Goal: Task Accomplishment & Management: Complete application form

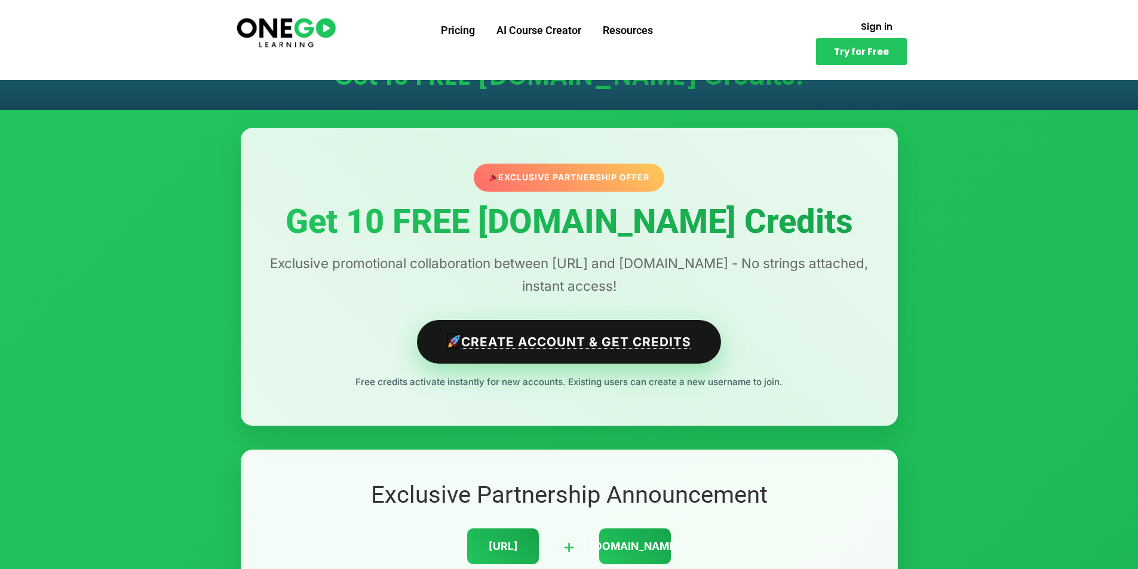
drag, startPoint x: 669, startPoint y: 341, endPoint x: 684, endPoint y: 342, distance: 14.4
click at [671, 342] on link "Create Account & Get Credits" at bounding box center [569, 342] width 304 height 44
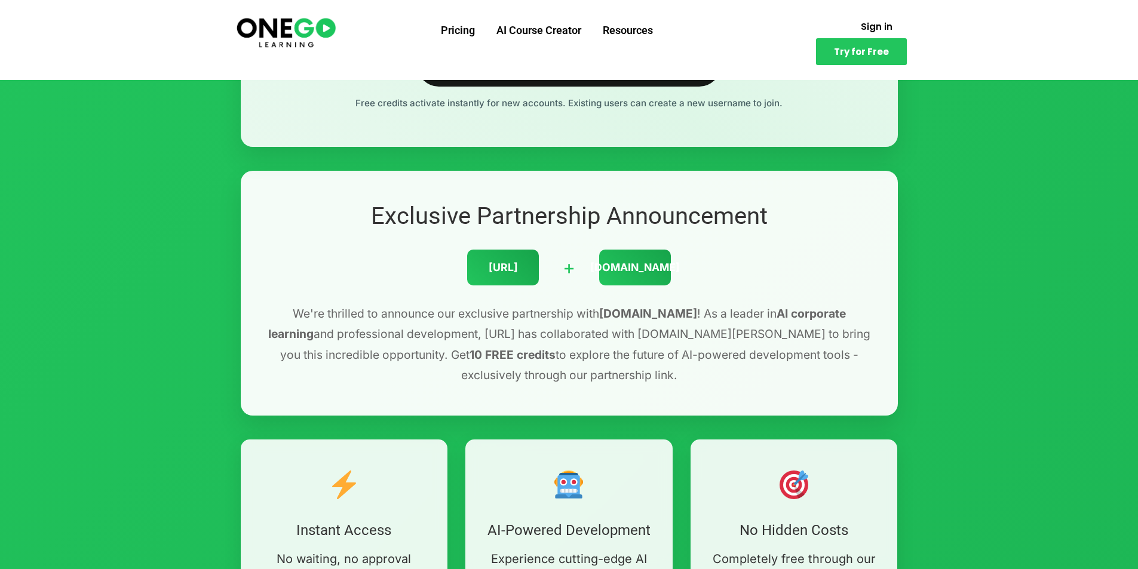
scroll to position [339, 0]
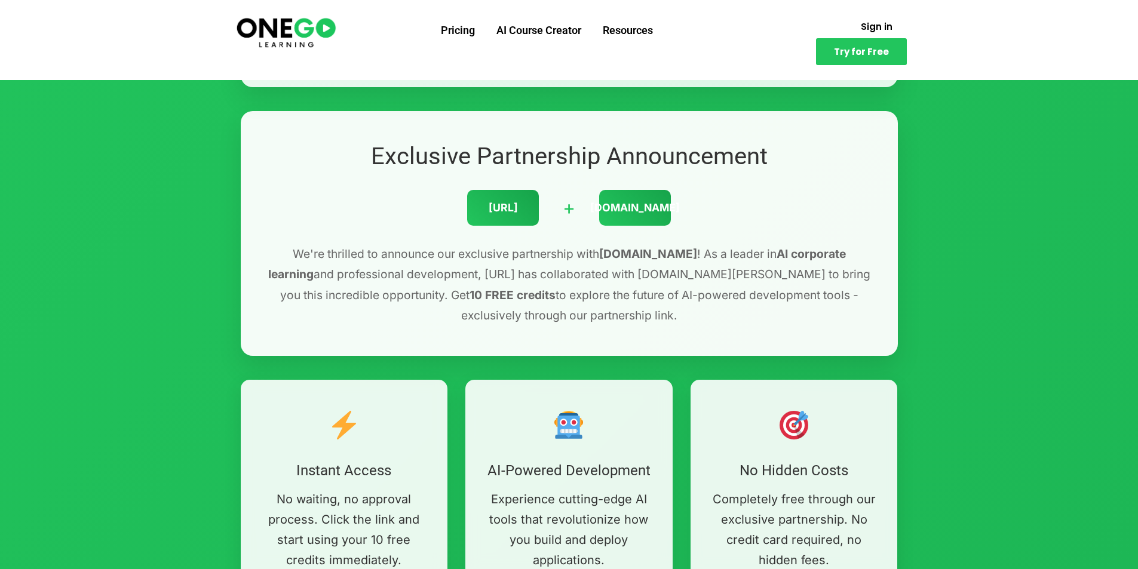
click at [501, 205] on div "[URL]" at bounding box center [503, 208] width 72 height 36
drag, startPoint x: 536, startPoint y: 210, endPoint x: 457, endPoint y: 208, distance: 78.8
click at [457, 208] on div "[URL] + [DOMAIN_NAME]" at bounding box center [569, 208] width 609 height 36
copy div "[URL]"
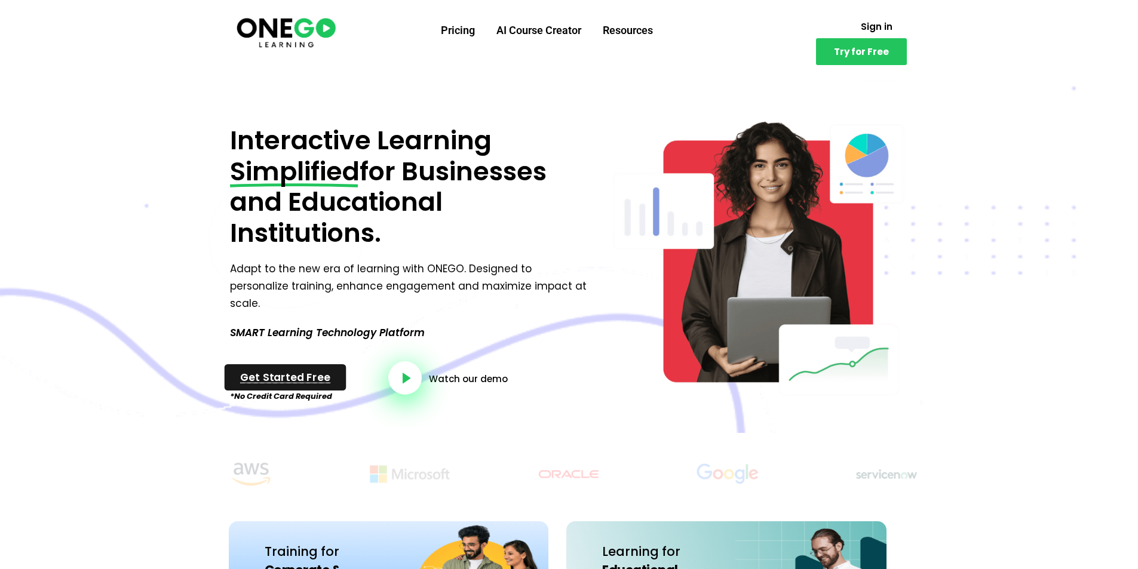
click at [334, 364] on link "Get Started Free" at bounding box center [286, 377] width 122 height 26
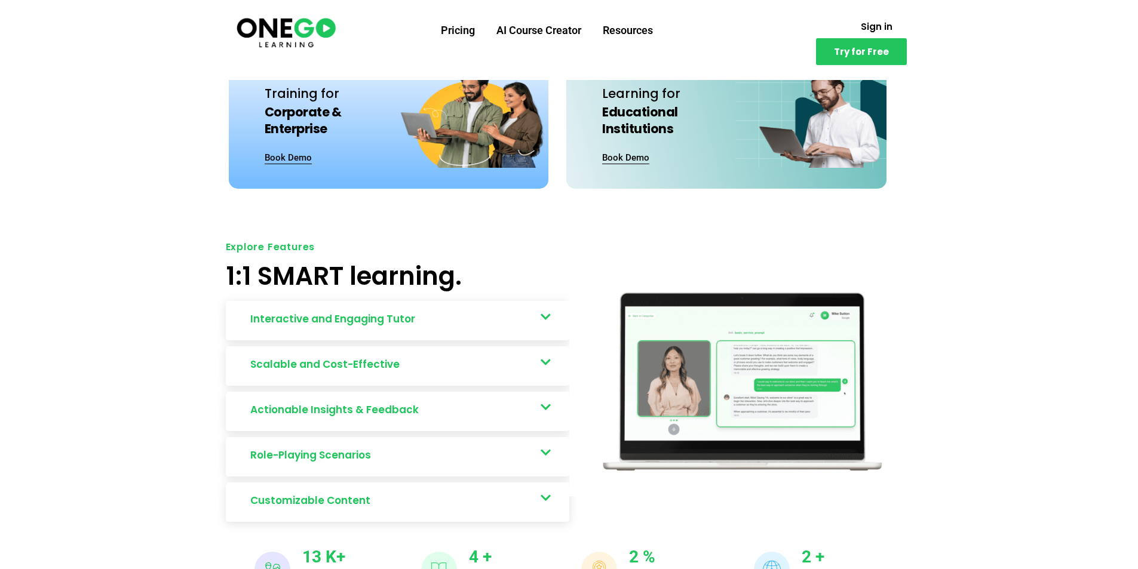
scroll to position [577, 0]
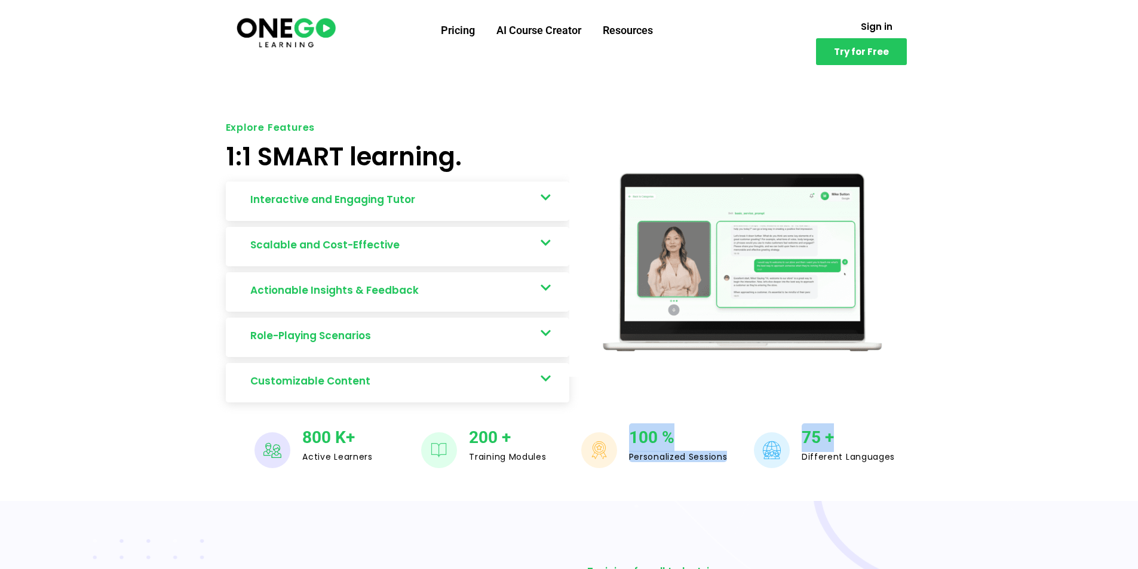
drag, startPoint x: 623, startPoint y: 423, endPoint x: 1146, endPoint y: 424, distance: 523.1
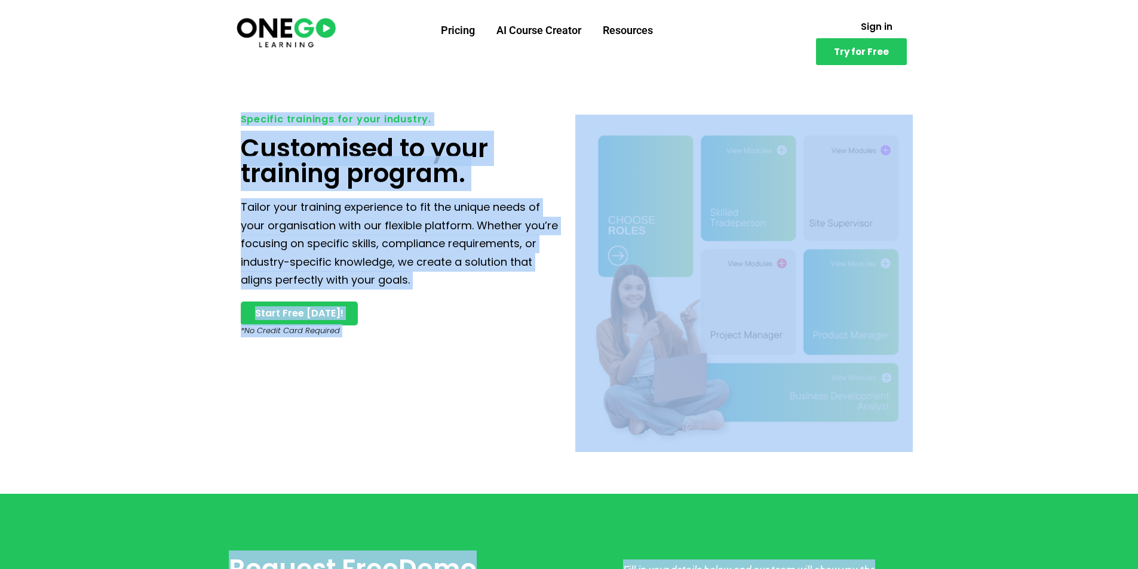
scroll to position [2963, 0]
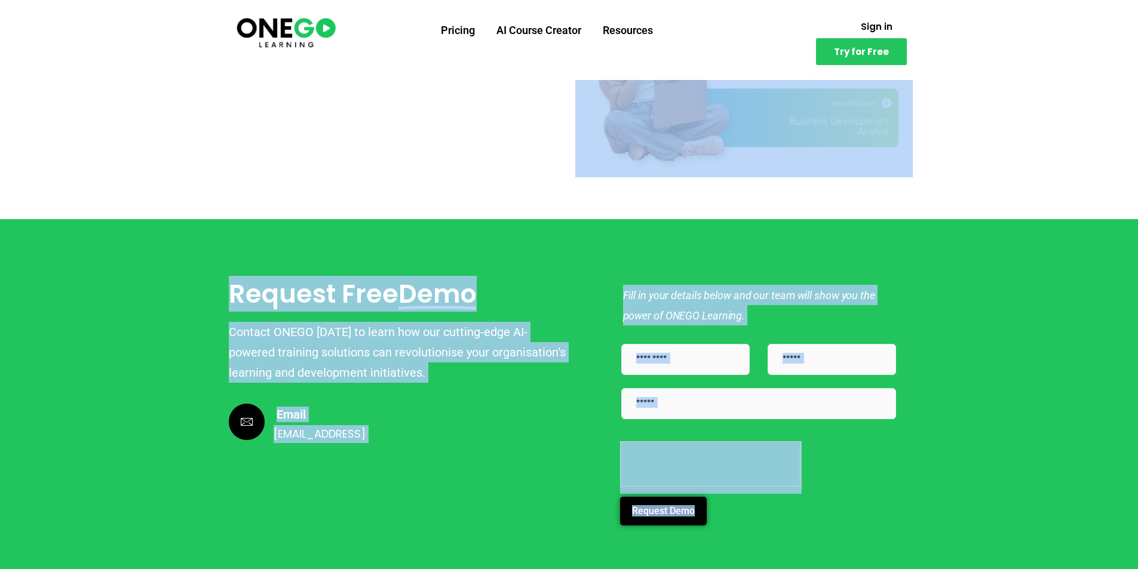
drag, startPoint x: 504, startPoint y: 540, endPoint x: 1146, endPoint y: 592, distance: 644.1
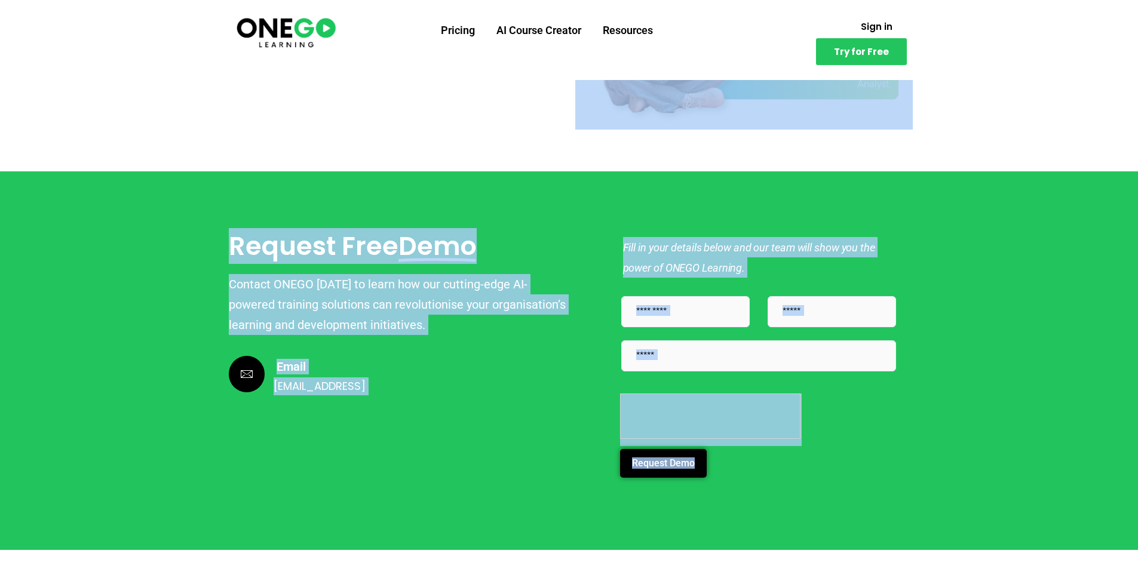
click at [475, 400] on div "Request Free Demo Contact ONEGO today to learn how our cutting-edge AI-powered …" at bounding box center [399, 360] width 340 height 259
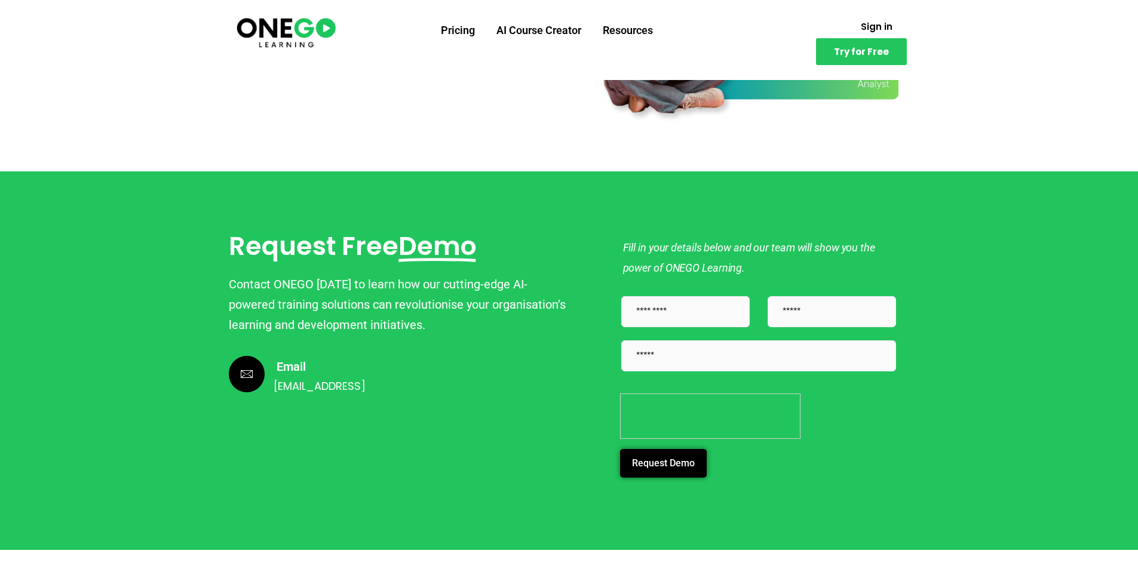
click at [630, 449] on button "Request Demo" at bounding box center [663, 463] width 87 height 29
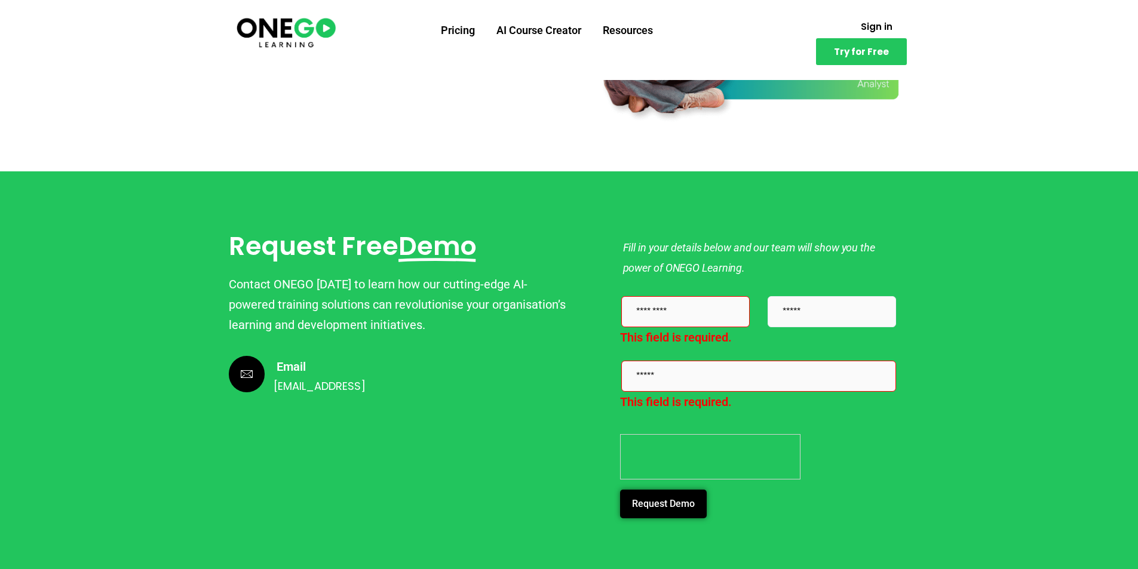
click at [656, 299] on input "text" at bounding box center [685, 311] width 128 height 31
click at [620, 490] on button "Request Demo" at bounding box center [663, 504] width 87 height 29
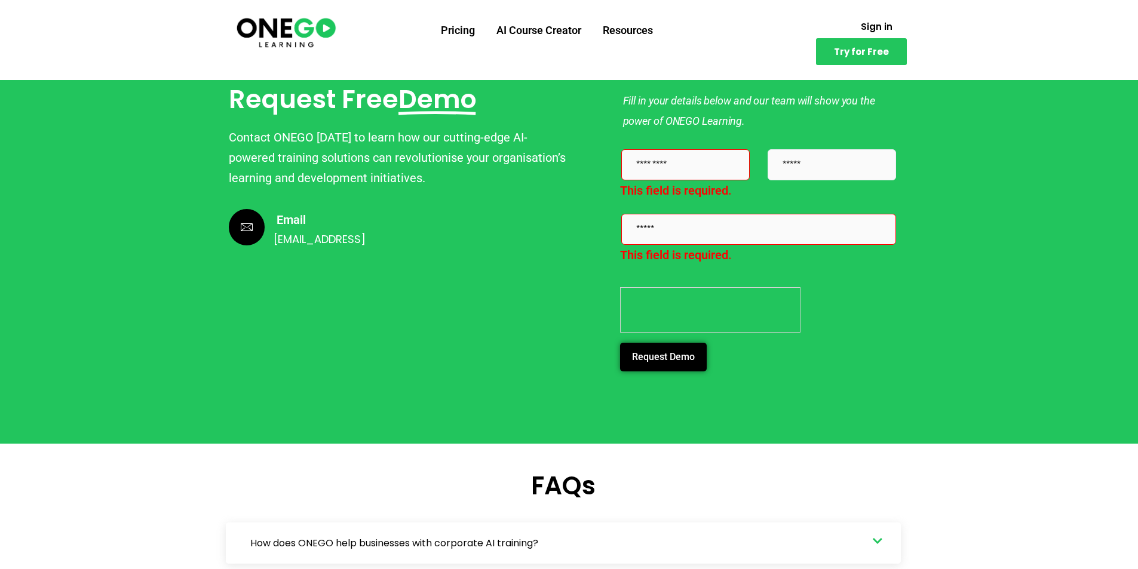
scroll to position [3121, 0]
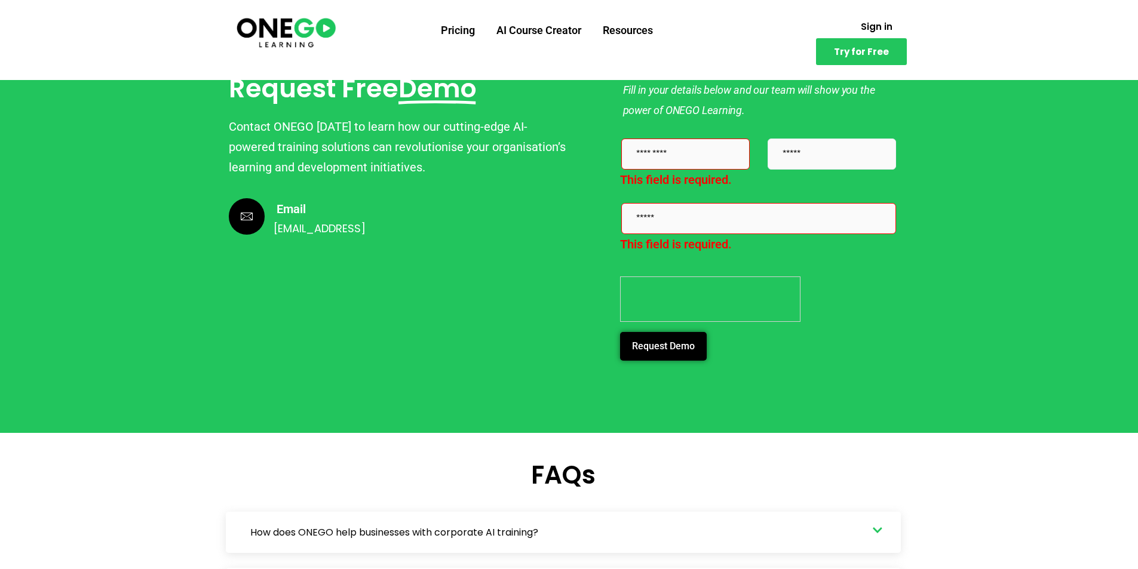
drag, startPoint x: 657, startPoint y: 299, endPoint x: 685, endPoint y: 129, distance: 171.9
click at [685, 139] on input "text" at bounding box center [685, 154] width 128 height 31
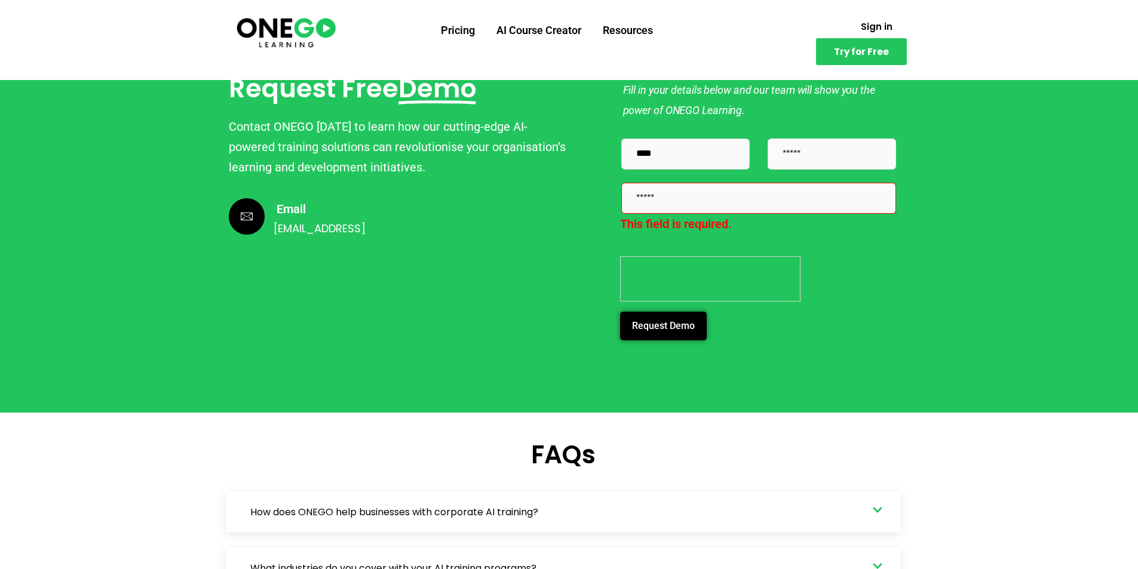
type input "**"
click at [801, 139] on input "tel" at bounding box center [831, 154] width 128 height 31
type input "**"
click at [735, 192] on input "email" at bounding box center [758, 198] width 275 height 31
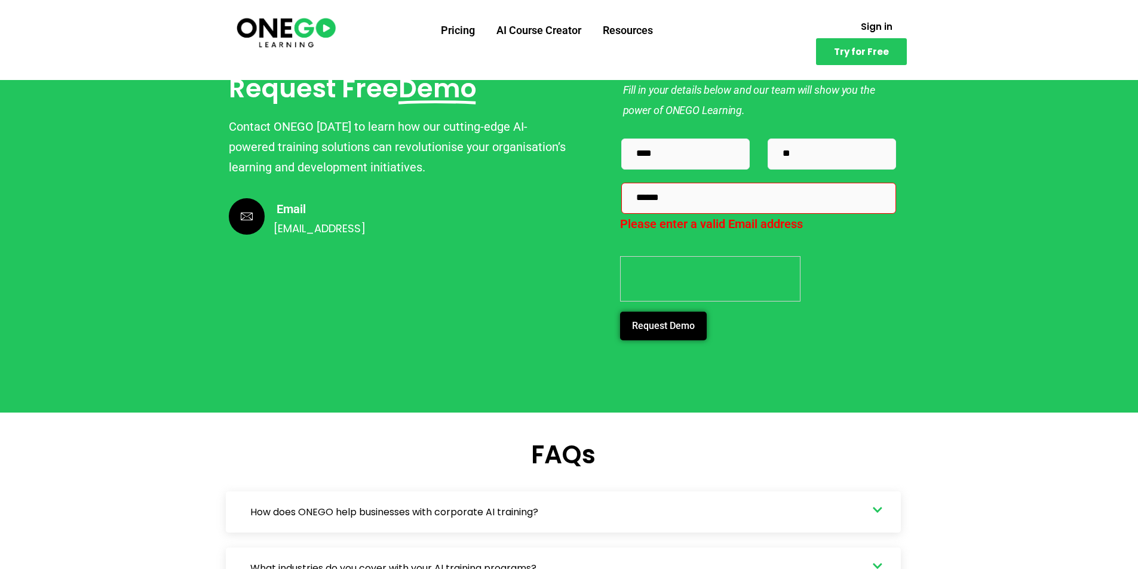
click at [697, 312] on button "Request Demo" at bounding box center [663, 326] width 87 height 29
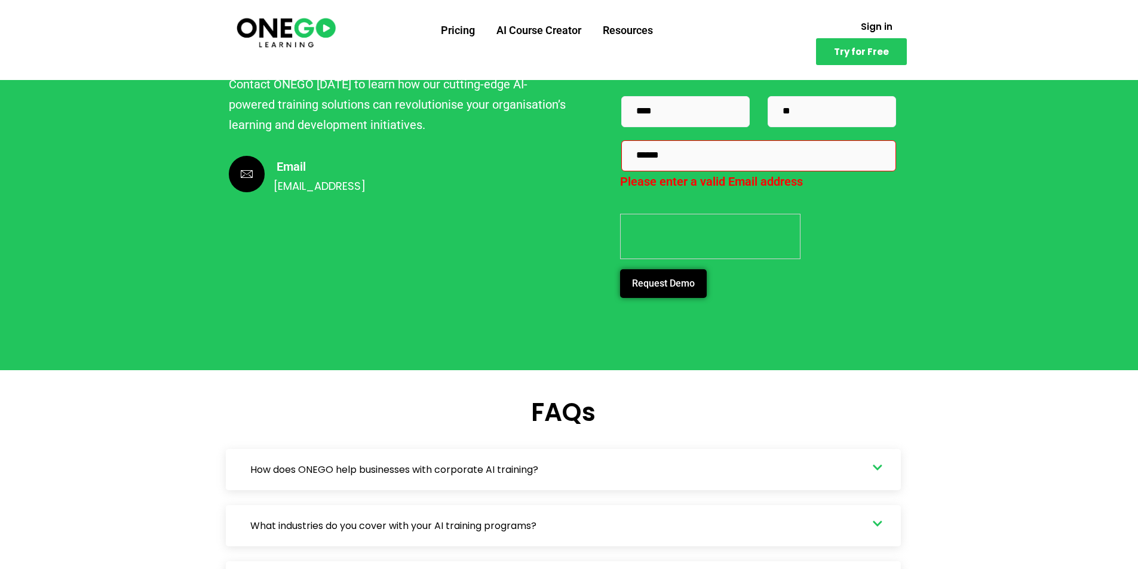
scroll to position [3165, 0]
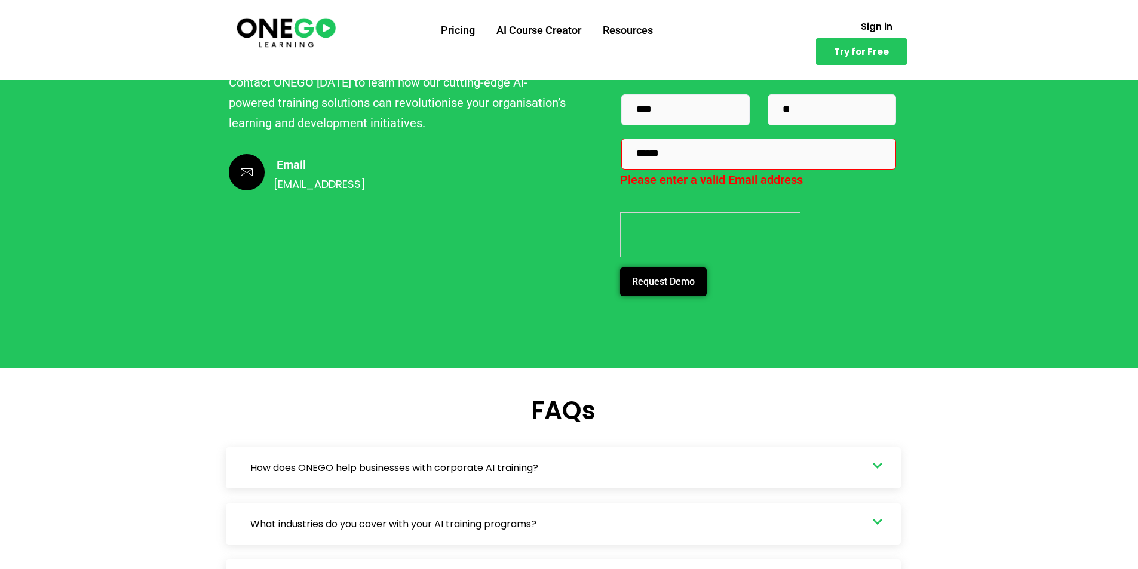
click at [718, 139] on input "******" at bounding box center [758, 154] width 275 height 31
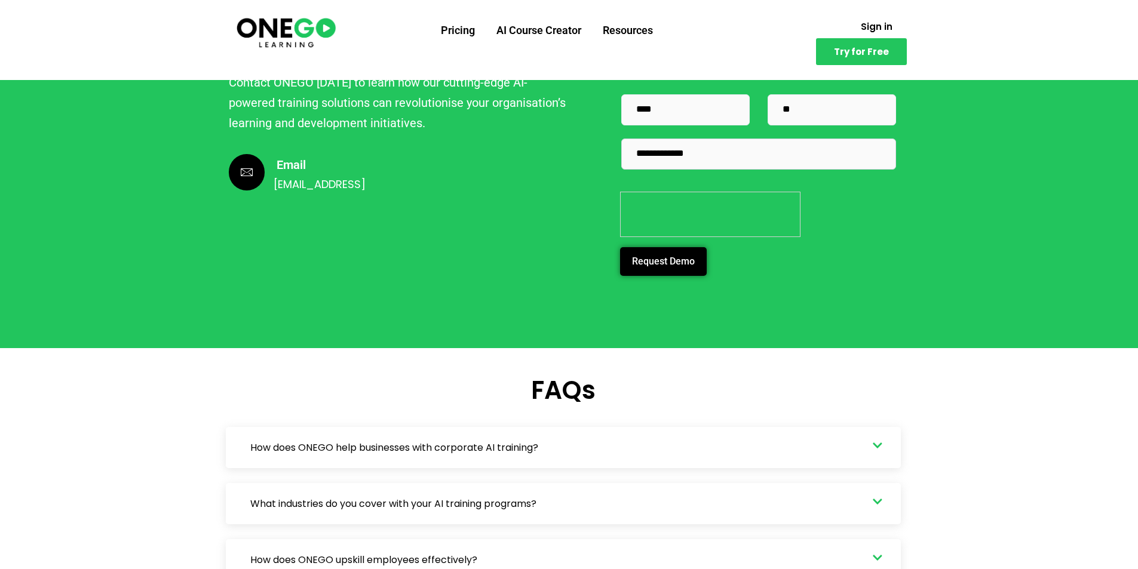
type input "**********"
click at [669, 256] on span "Request Demo" at bounding box center [663, 261] width 63 height 11
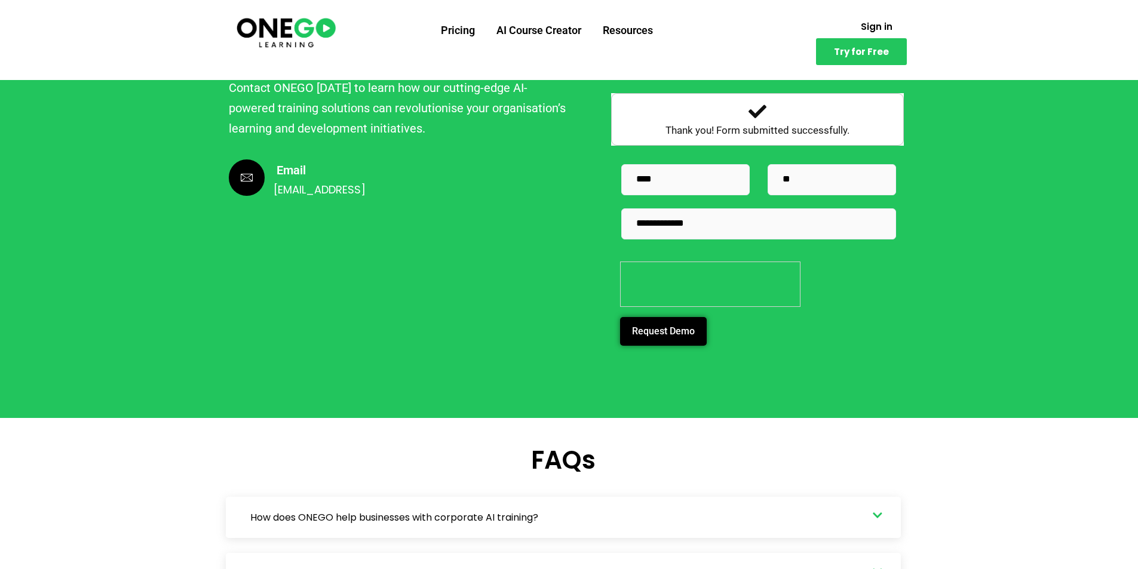
scroll to position [3114, 0]
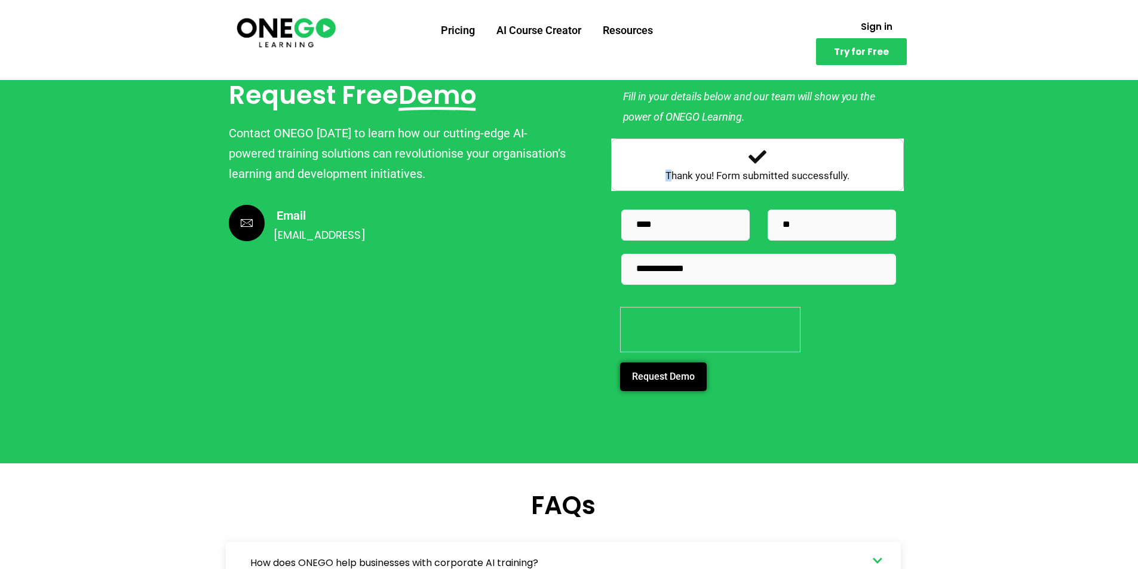
drag, startPoint x: 674, startPoint y: 154, endPoint x: 890, endPoint y: 116, distance: 218.9
click at [890, 116] on div "**********" at bounding box center [757, 242] width 305 height 324
